Goal: Information Seeking & Learning: Learn about a topic

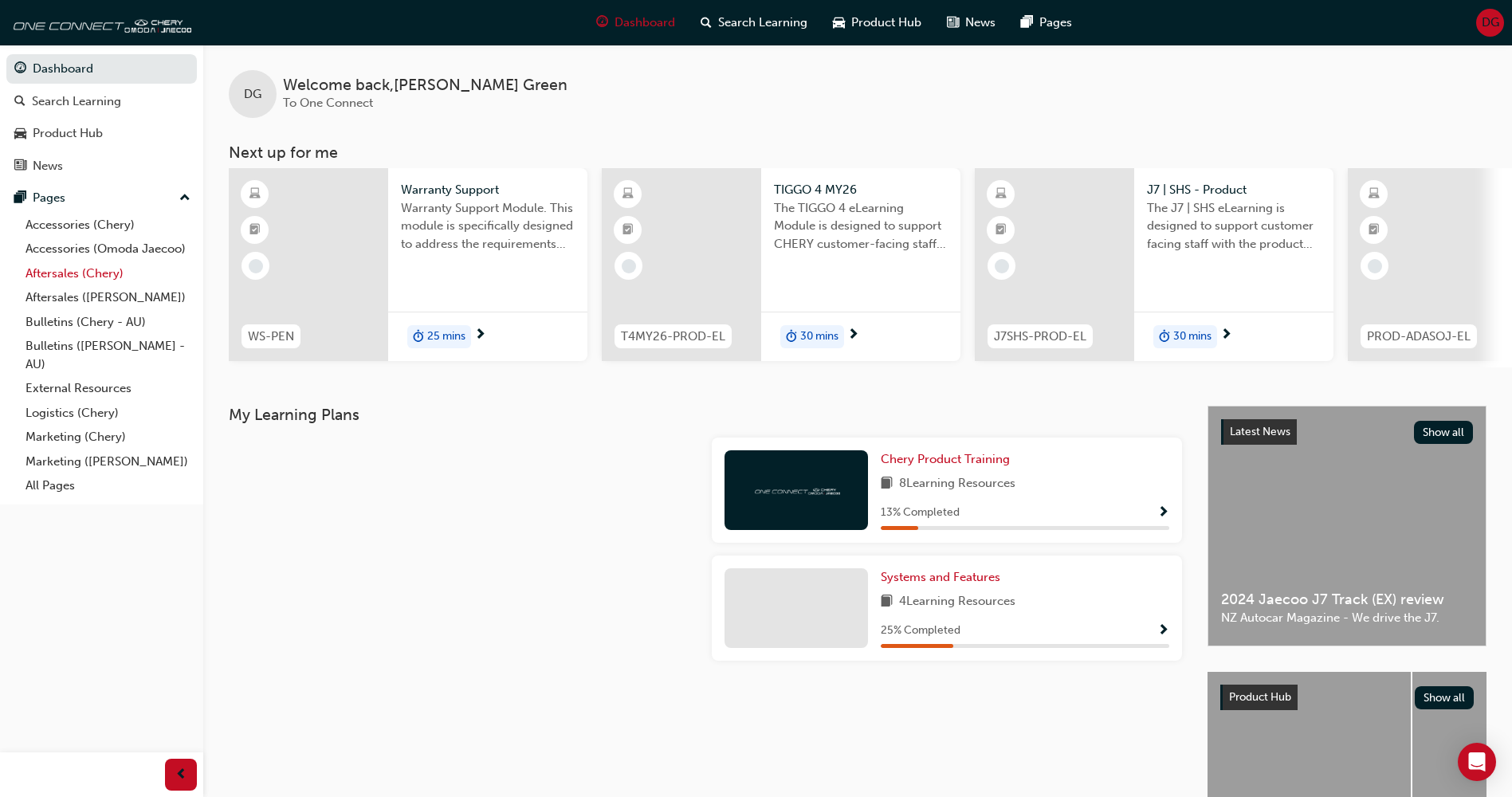
click at [79, 268] on link "Aftersales (Chery)" at bounding box center [108, 273] width 178 height 25
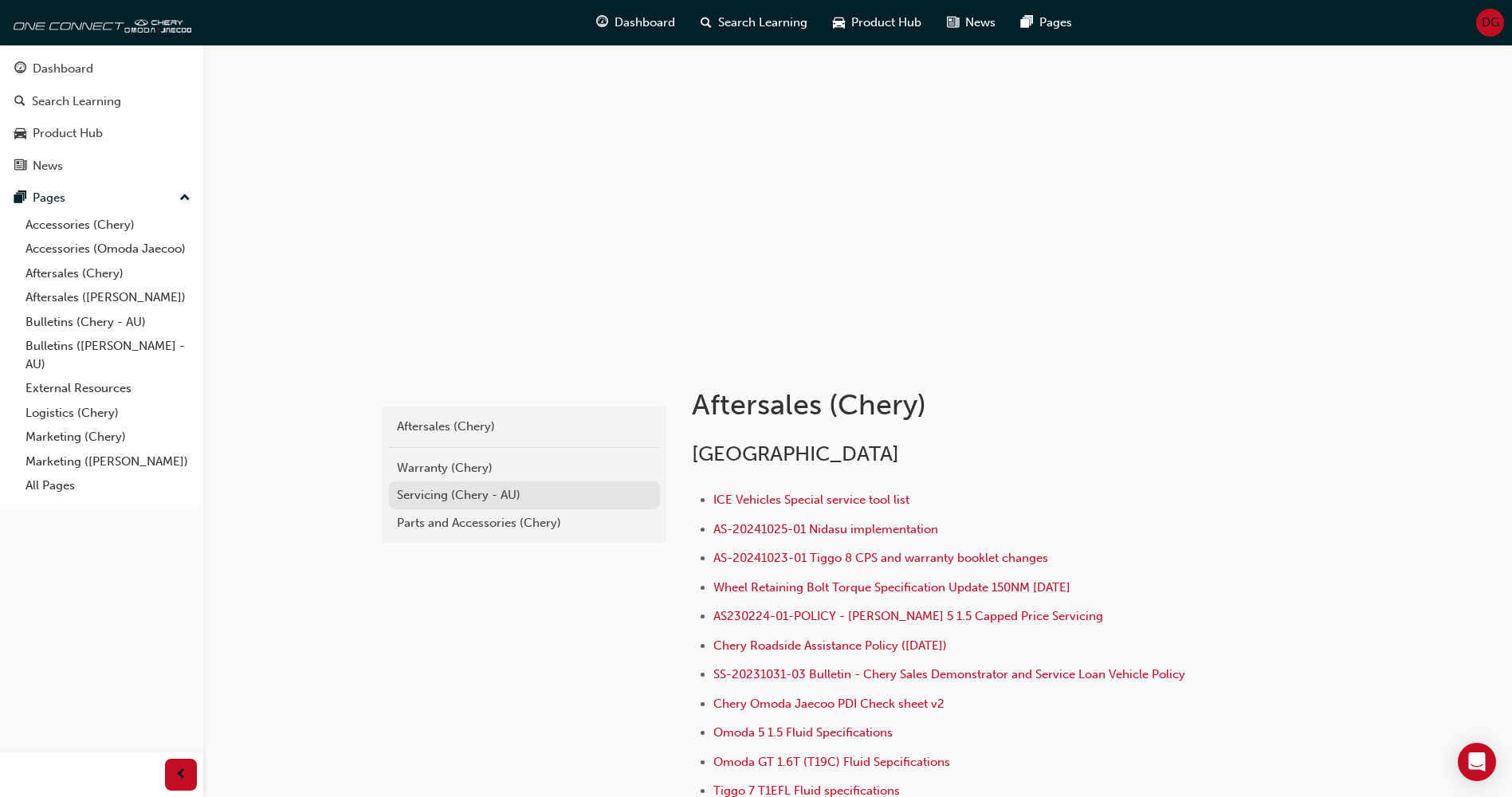
scroll to position [2, 0]
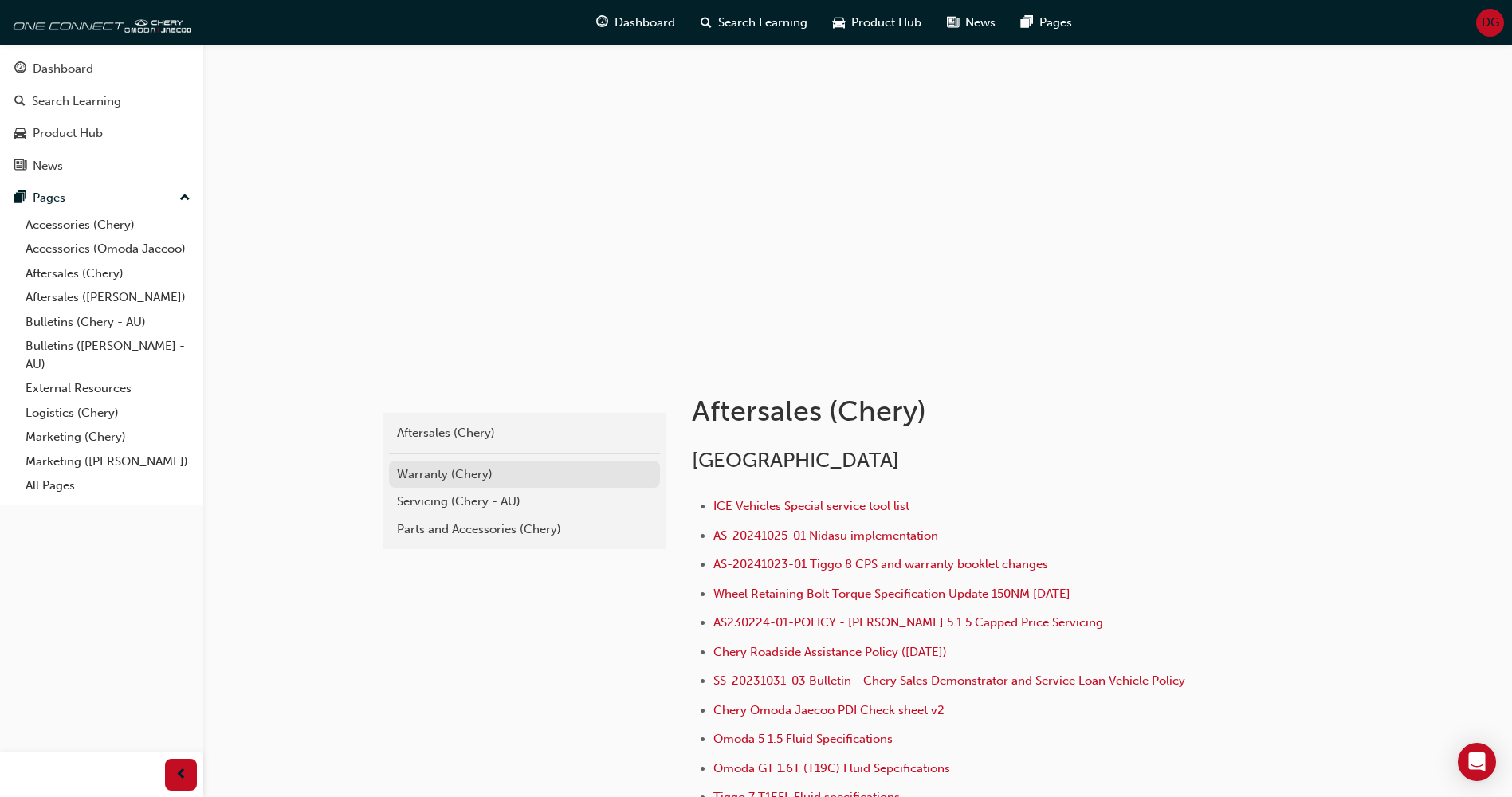
click at [454, 485] on link "Warranty (Chery)" at bounding box center [524, 474] width 271 height 28
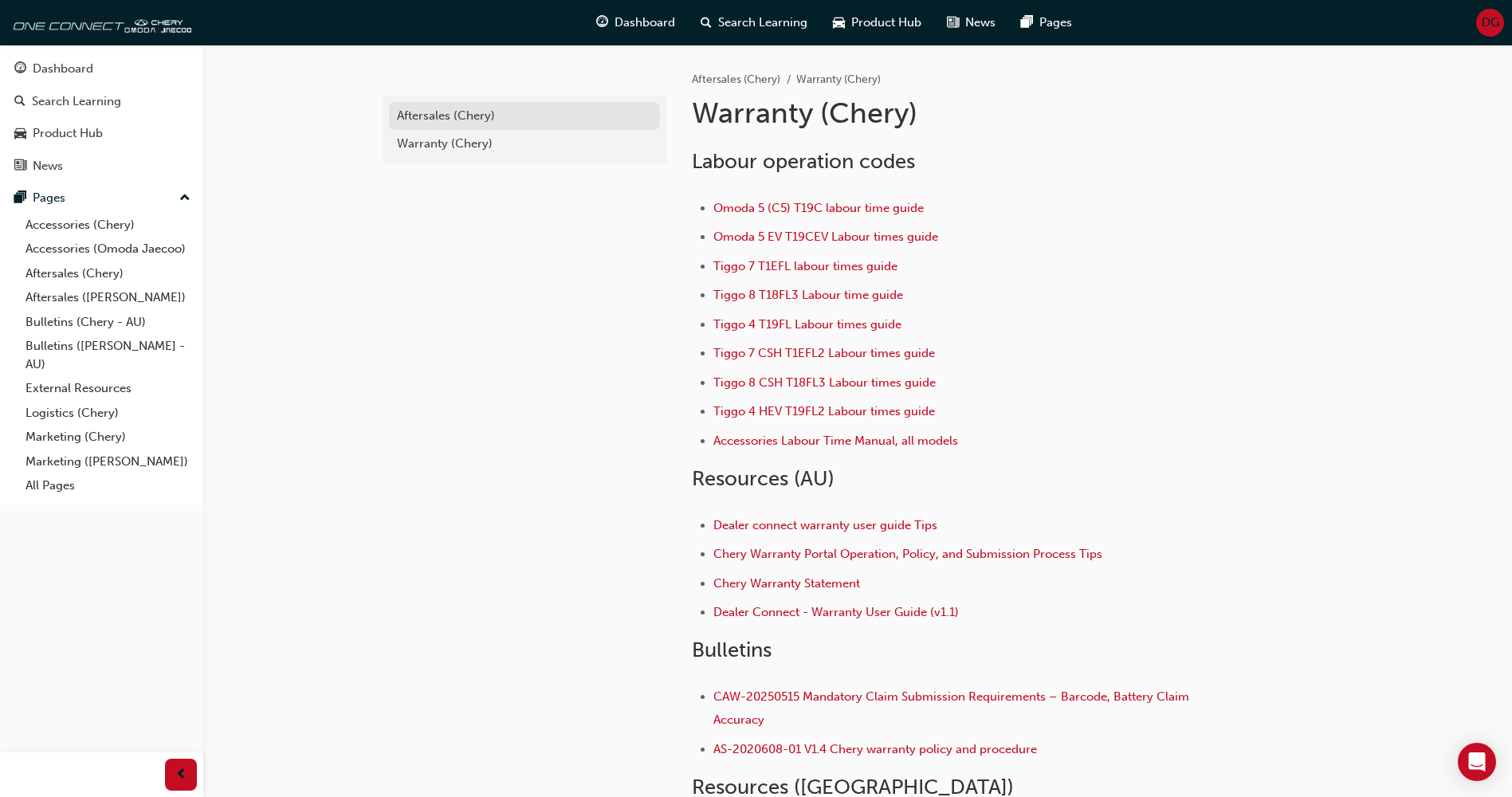
click at [428, 119] on div "Aftersales (Chery)" at bounding box center [524, 115] width 255 height 18
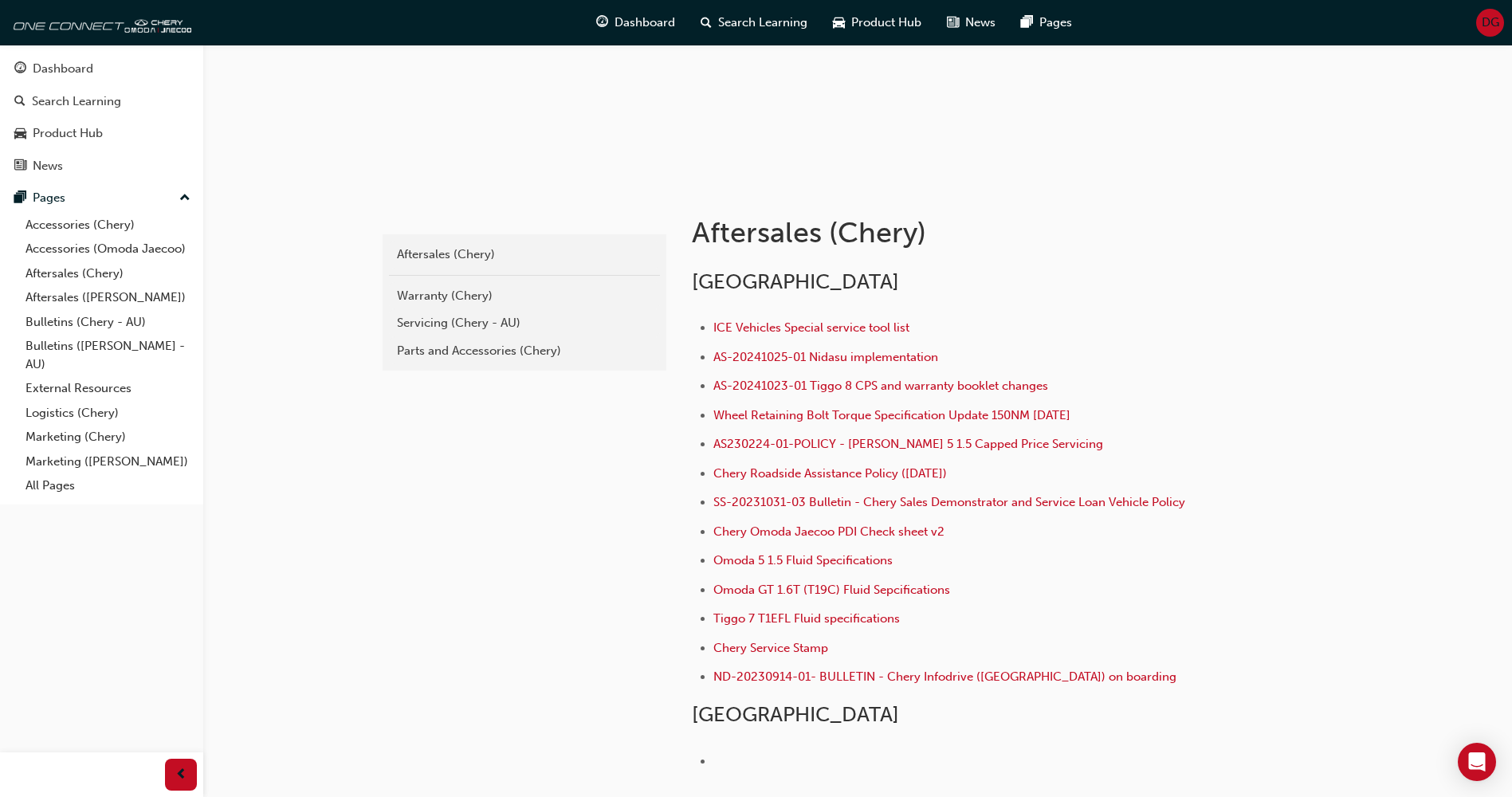
scroll to position [167, 0]
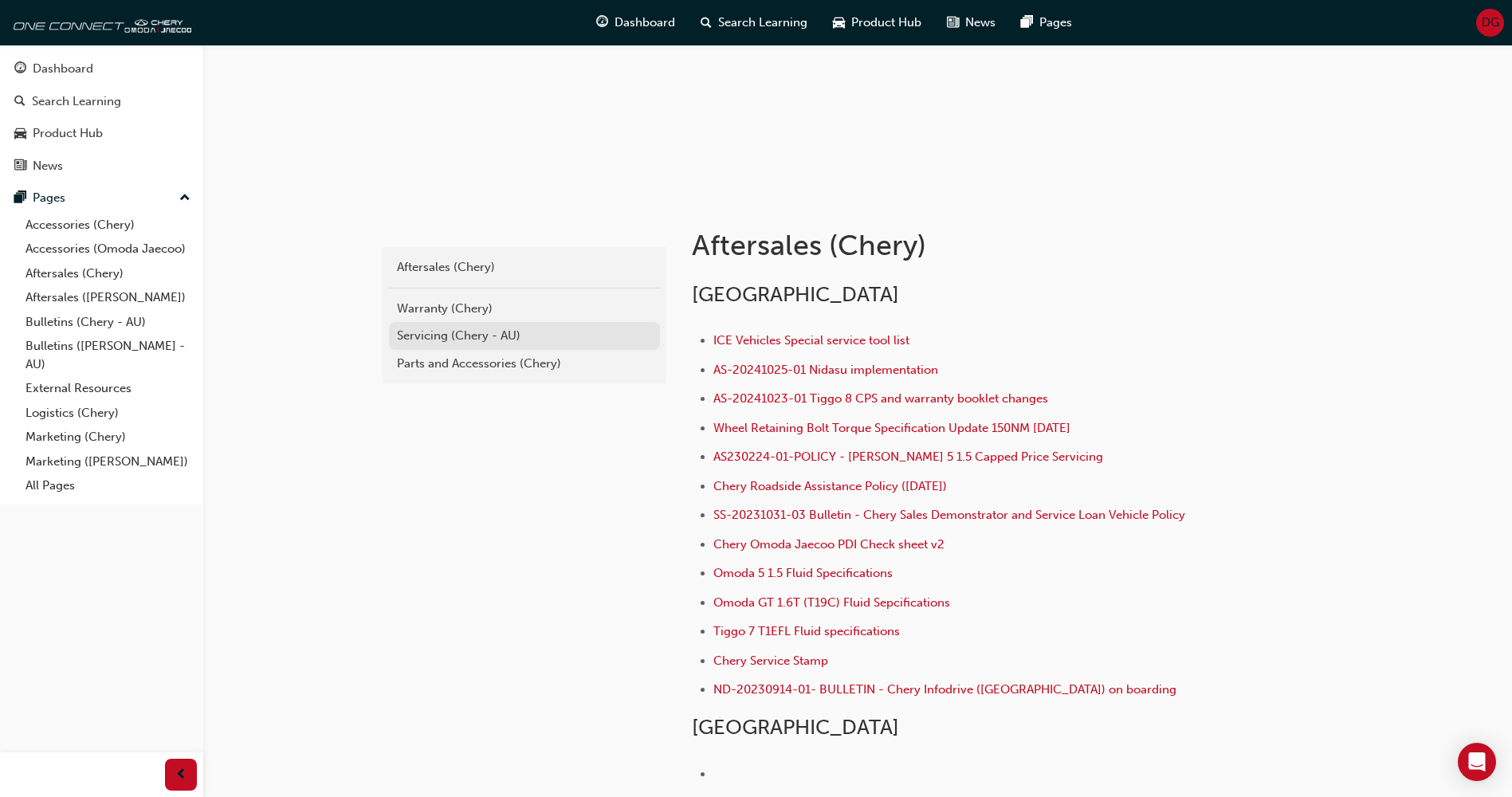
click at [450, 342] on div "Servicing (Chery - AU)" at bounding box center [524, 336] width 255 height 18
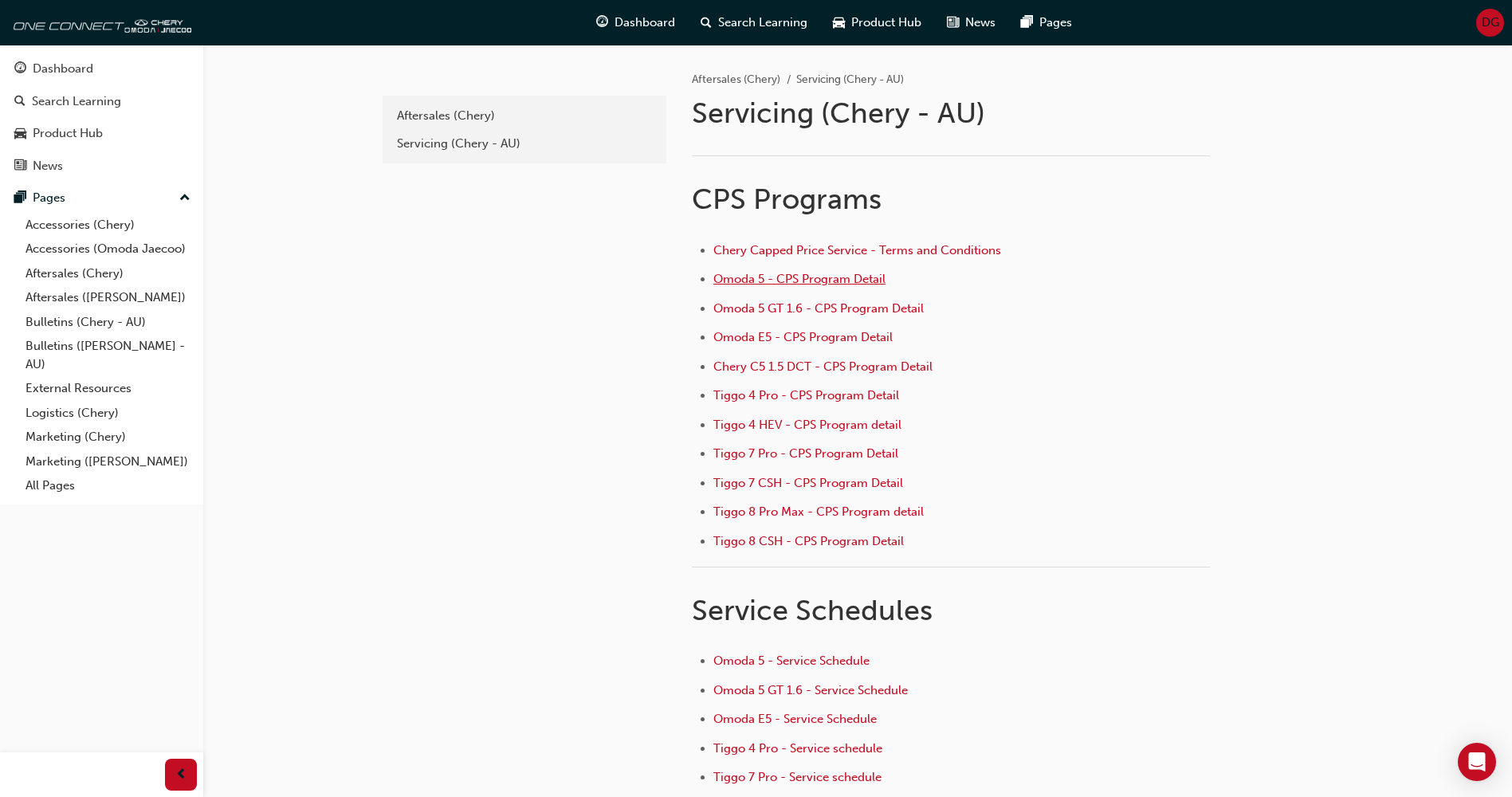
click at [838, 281] on span "Omoda 5 - CPS Program Detail" at bounding box center [799, 279] width 172 height 14
click at [764, 342] on span "Omoda E5 - CPS Program Detail" at bounding box center [803, 337] width 179 height 14
click at [777, 278] on span "Omoda 5 - CPS Program Detail" at bounding box center [799, 279] width 172 height 14
